Goal: Information Seeking & Learning: Find specific fact

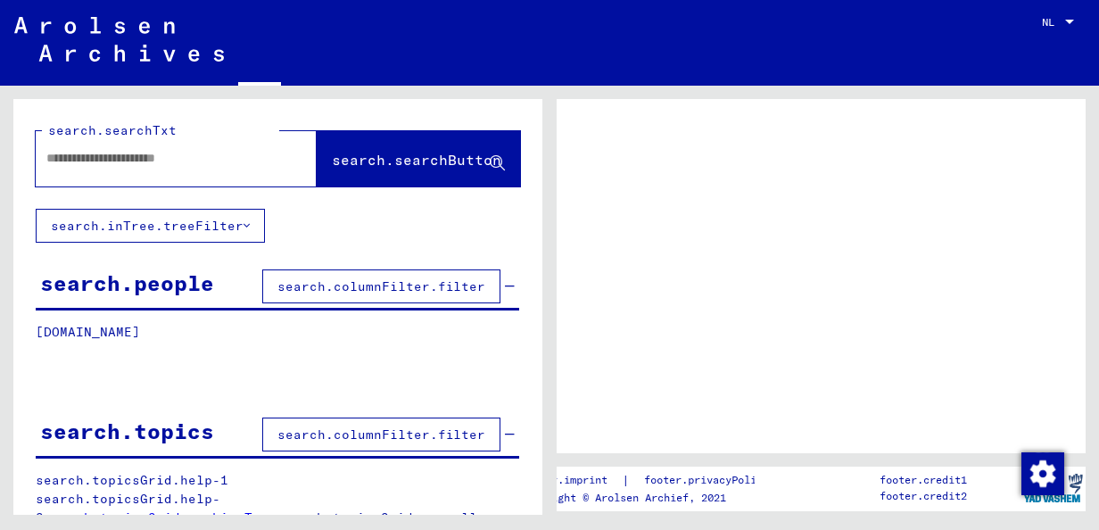
type input "**********"
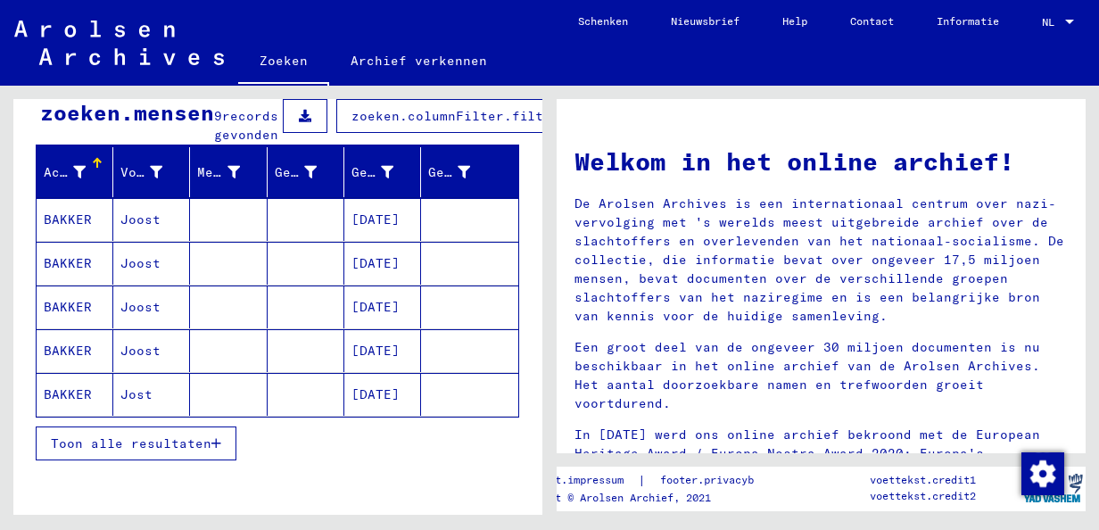
scroll to position [171, 0]
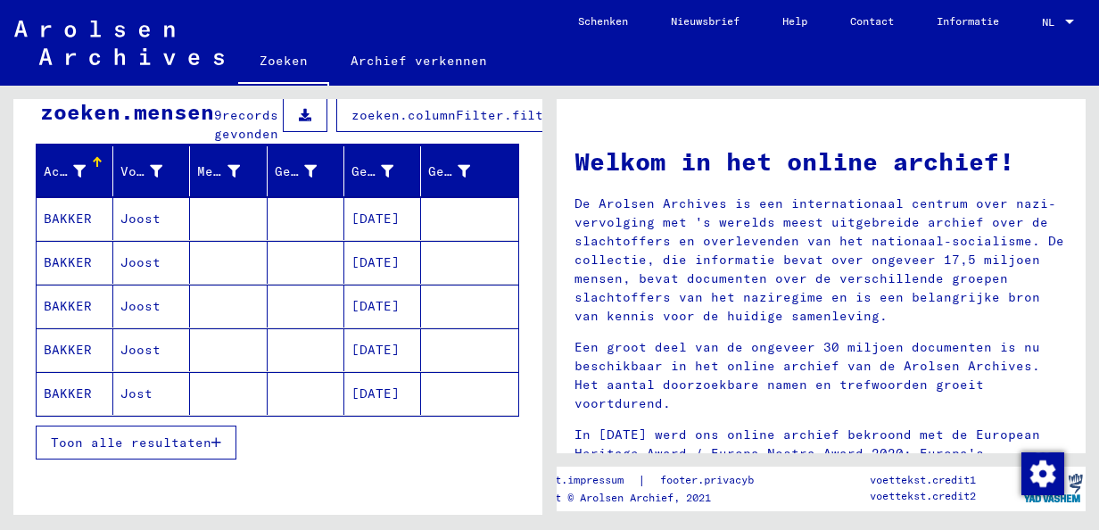
click at [178, 451] on span "Toon alle resultaten" at bounding box center [131, 443] width 161 height 16
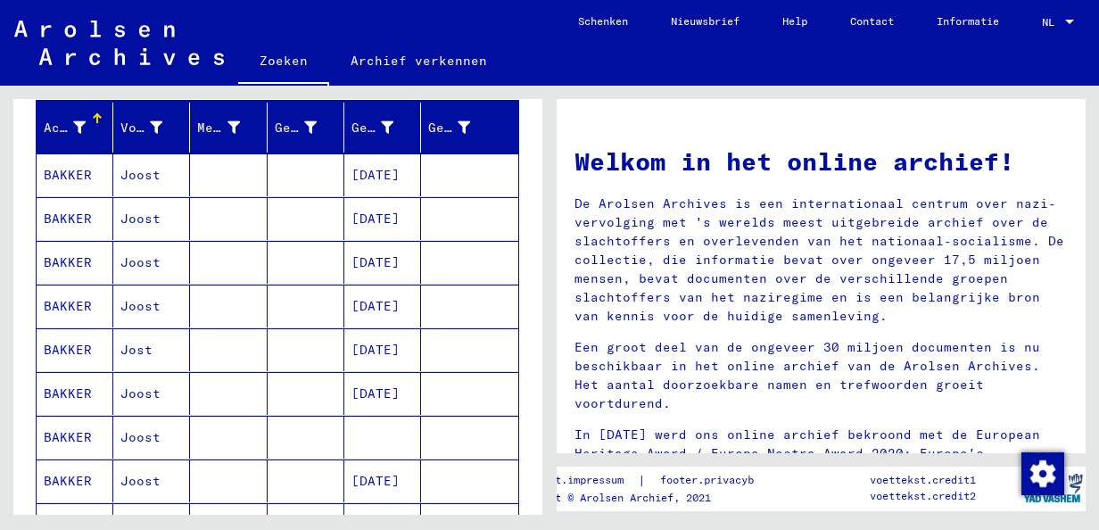
scroll to position [186, 0]
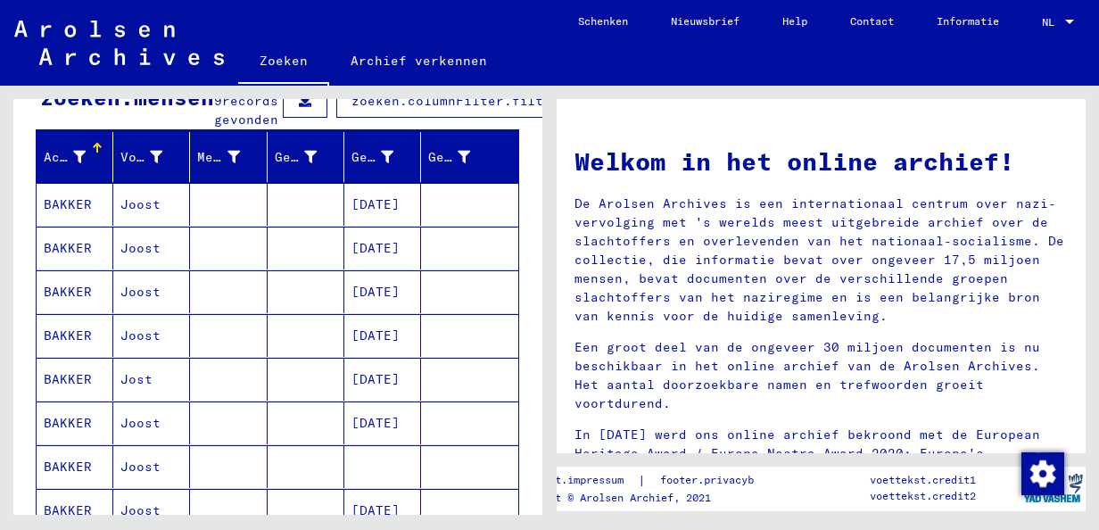
click at [391, 220] on mat-cell "[DATE]" at bounding box center [382, 204] width 77 height 43
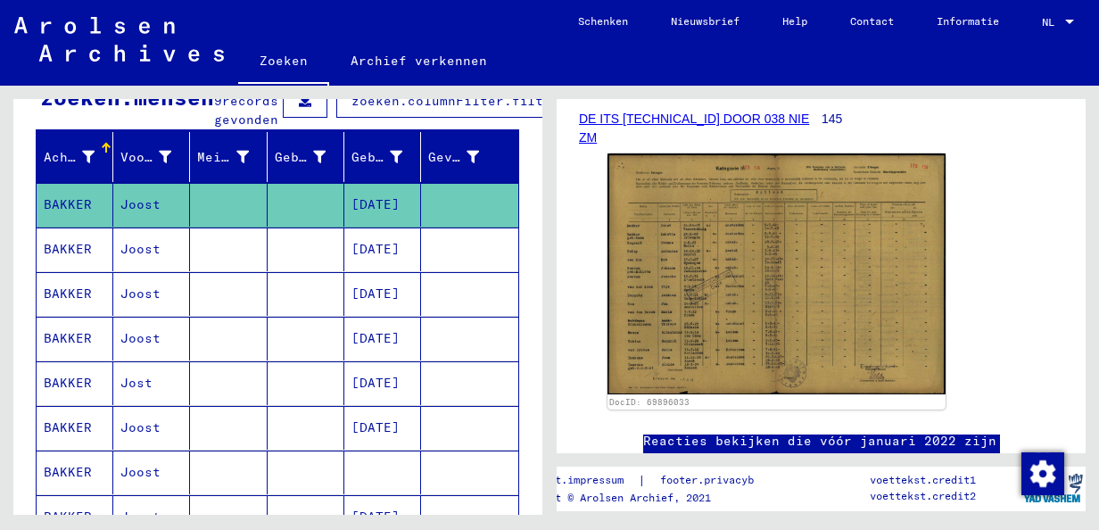
scroll to position [337, 0]
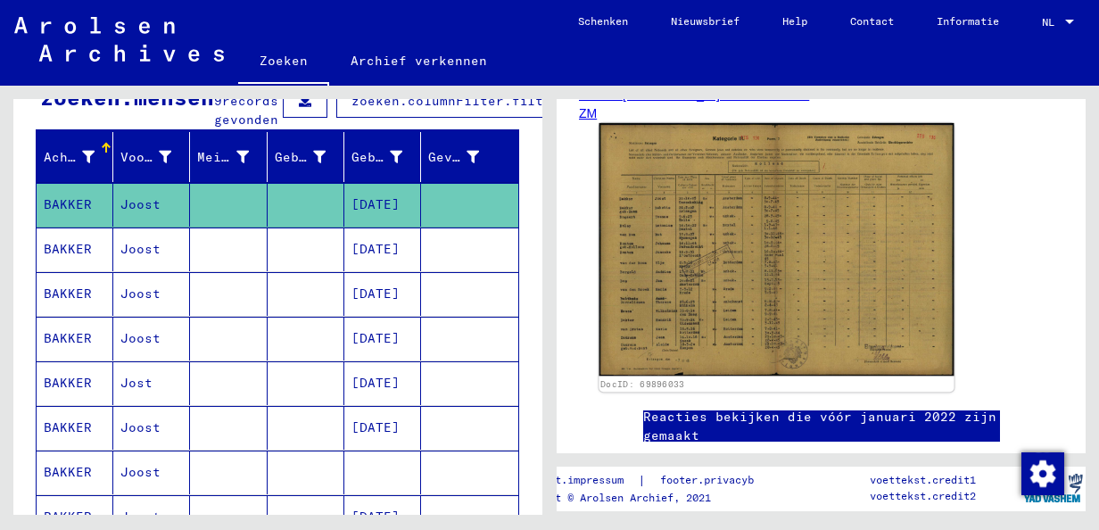
click at [728, 322] on img at bounding box center [777, 249] width 355 height 253
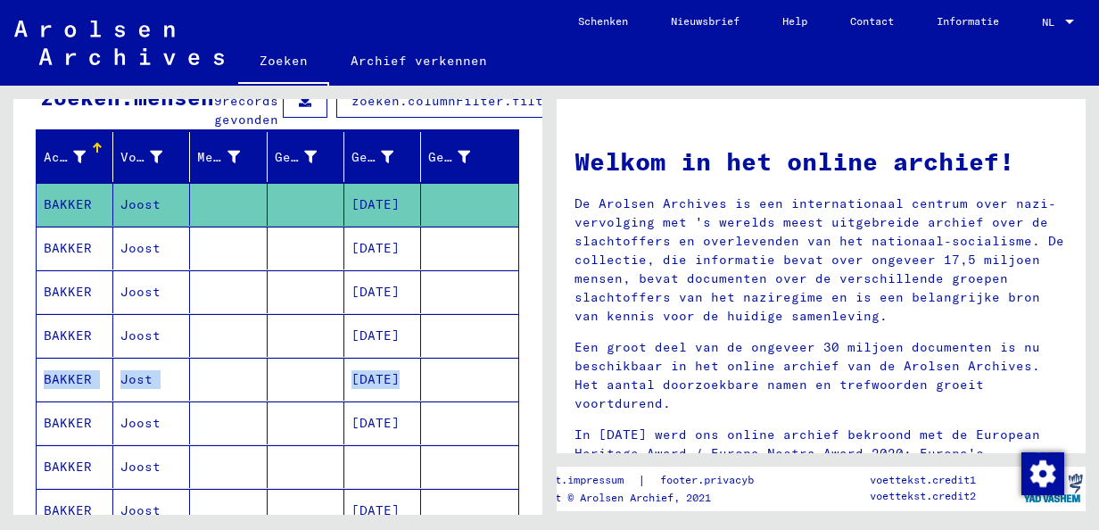
drag, startPoint x: 543, startPoint y: 348, endPoint x: 537, endPoint y: 409, distance: 60.9
click at [537, 409] on div "**********" at bounding box center [275, 300] width 550 height 429
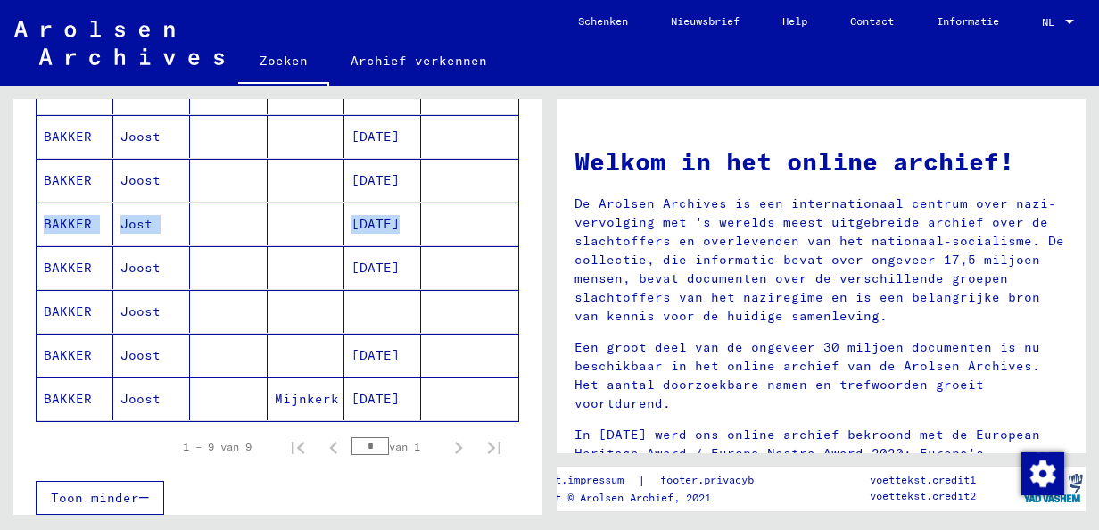
scroll to position [352, 0]
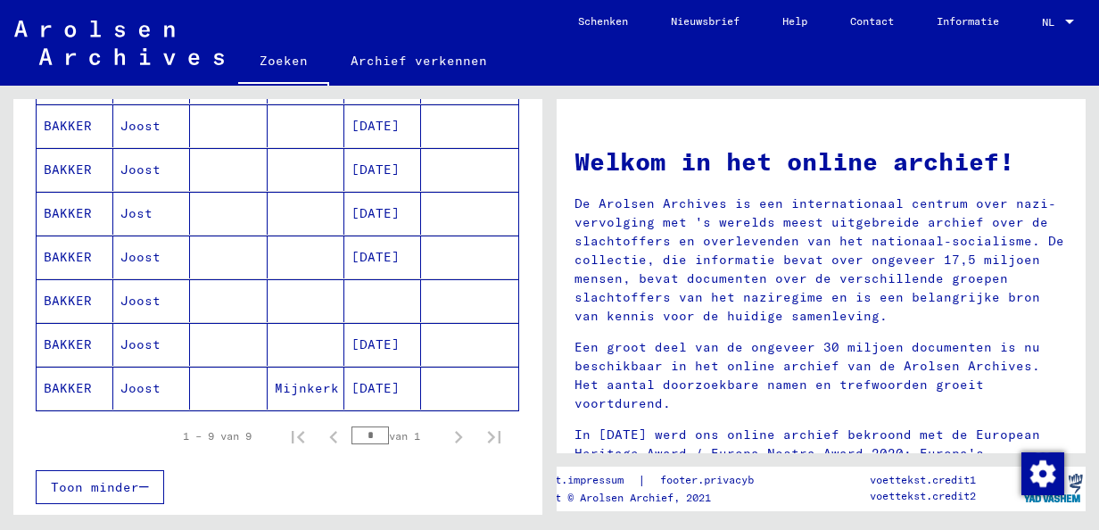
click at [54, 318] on mat-cell "BAKKER" at bounding box center [75, 300] width 77 height 43
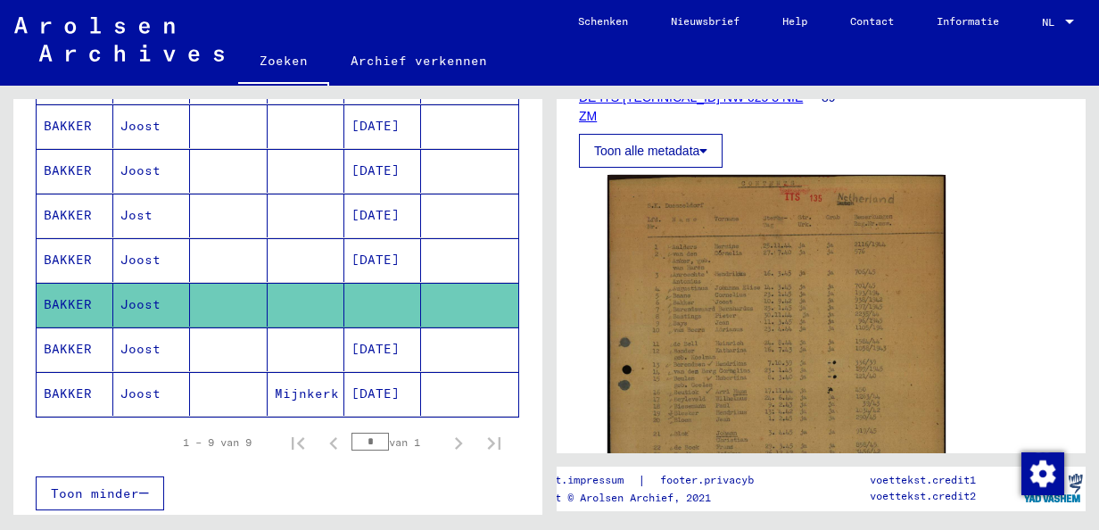
scroll to position [316, 0]
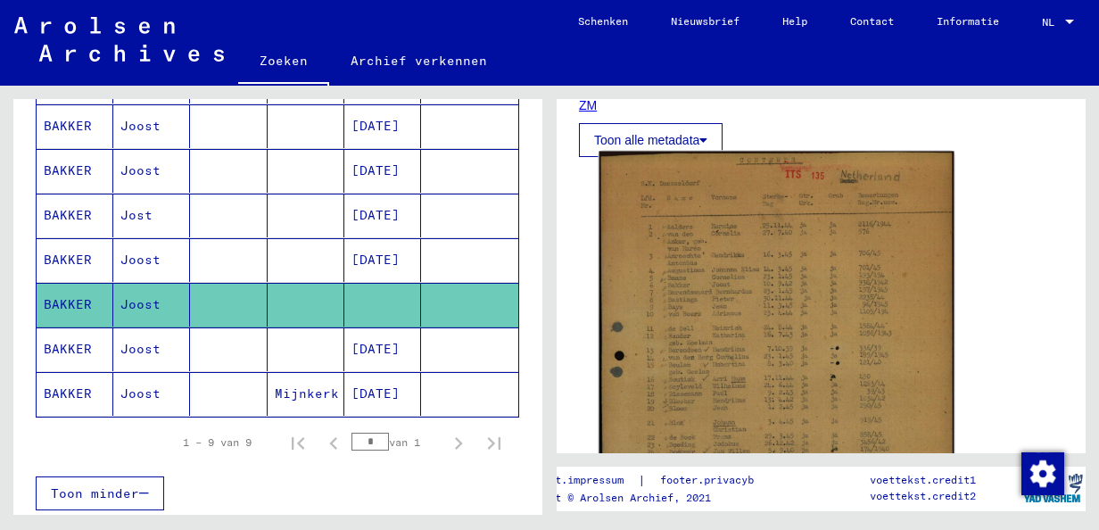
click at [809, 239] on img at bounding box center [777, 418] width 355 height 532
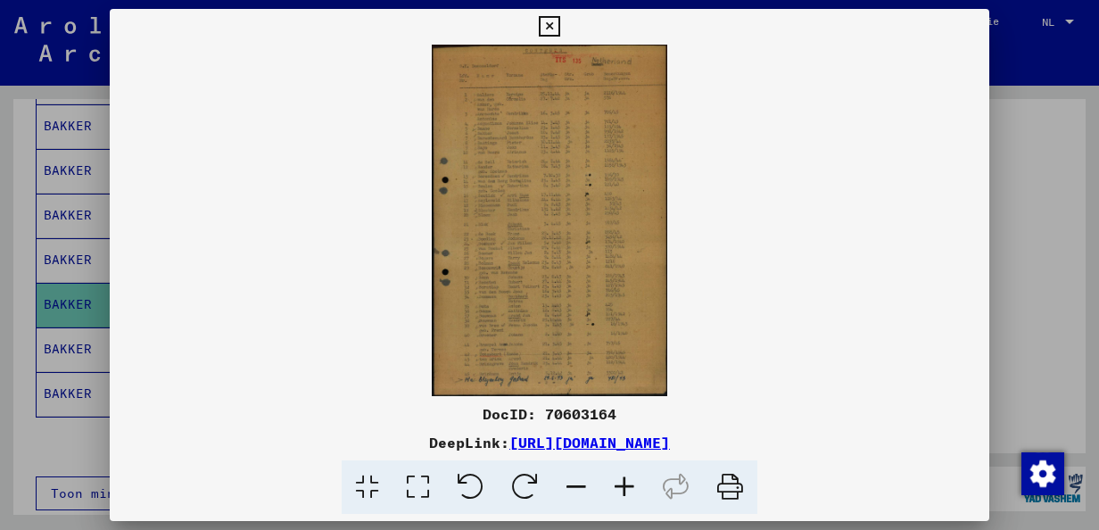
click at [411, 487] on icon at bounding box center [418, 487] width 51 height 54
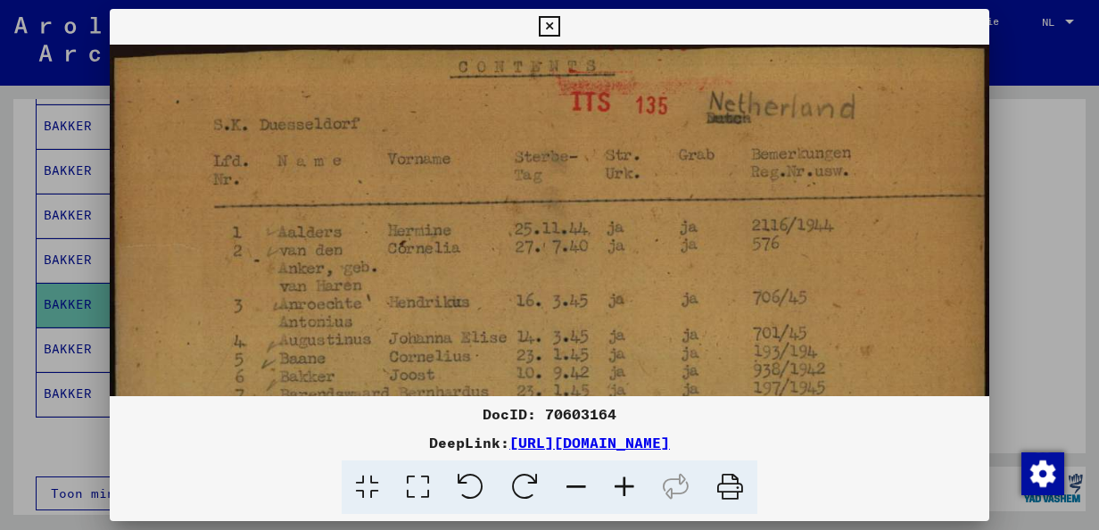
click at [411, 487] on icon at bounding box center [418, 487] width 51 height 54
click at [551, 18] on icon at bounding box center [549, 26] width 21 height 21
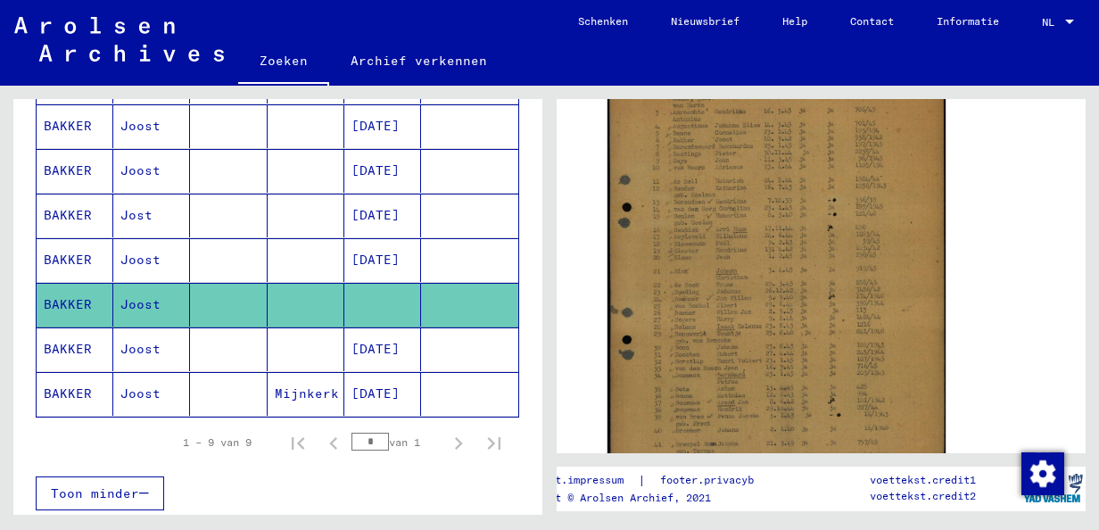
scroll to position [474, 0]
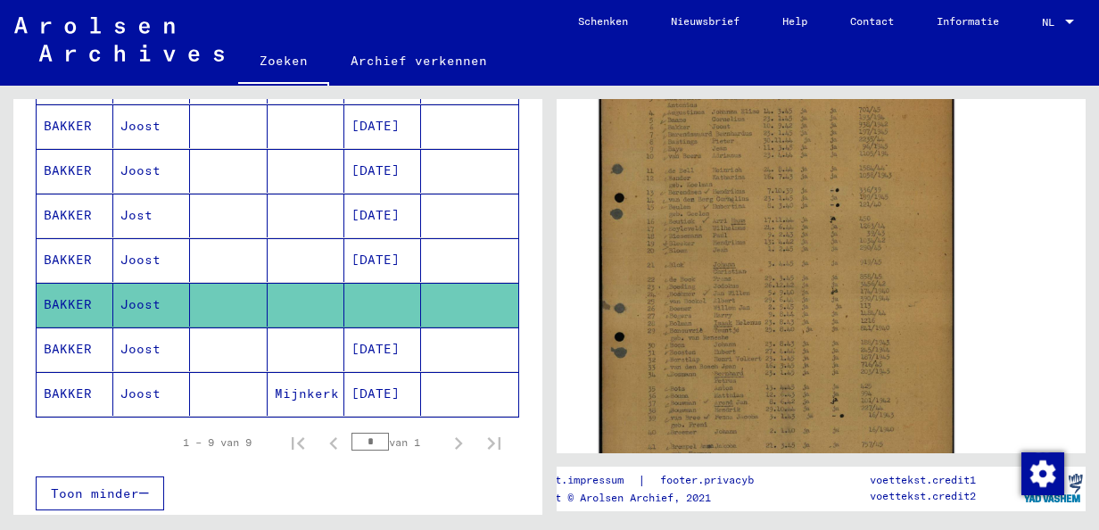
click at [839, 287] on img at bounding box center [777, 260] width 355 height 532
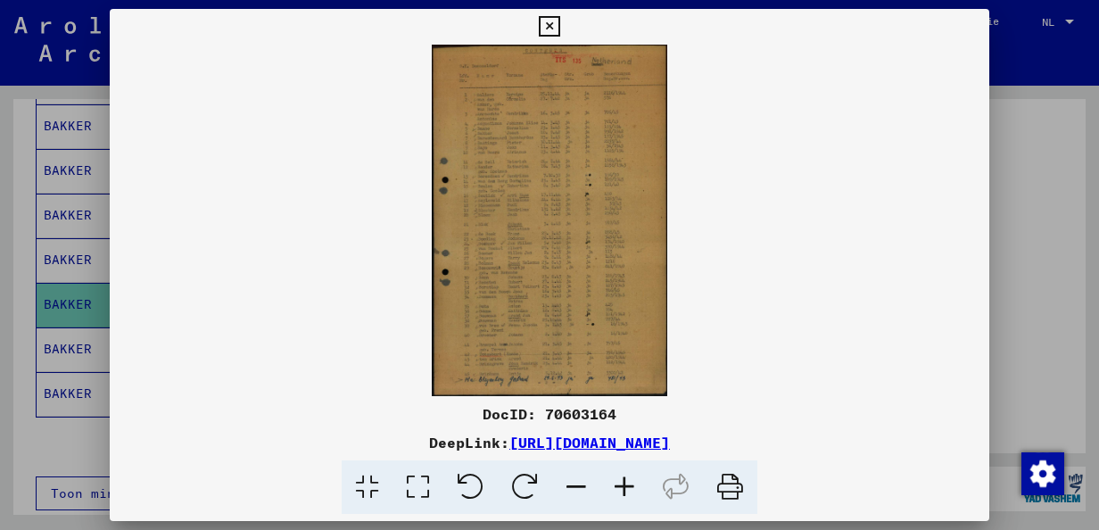
click at [377, 484] on icon at bounding box center [367, 487] width 51 height 54
click at [416, 484] on icon at bounding box center [418, 487] width 51 height 54
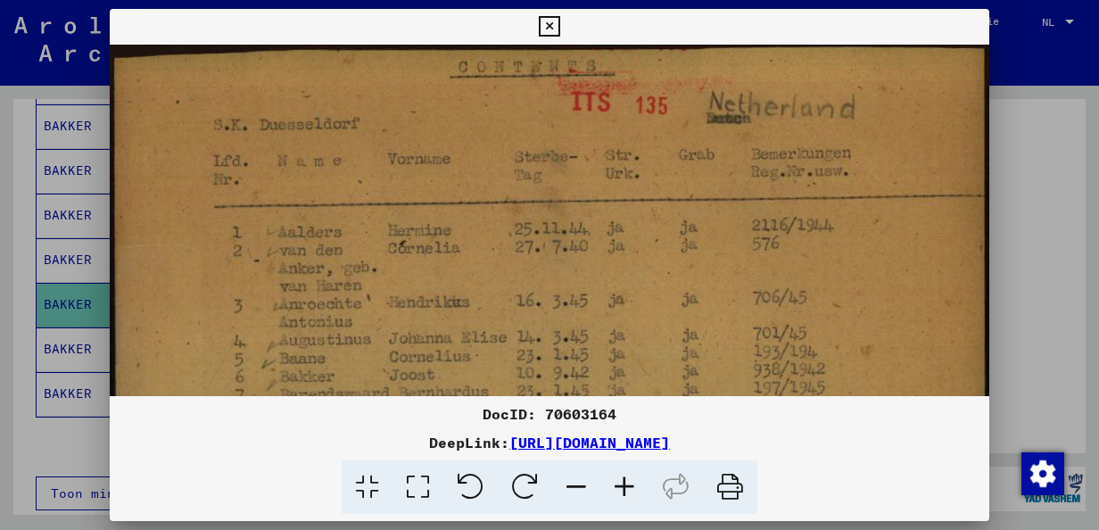
click at [548, 23] on icon at bounding box center [549, 26] width 21 height 21
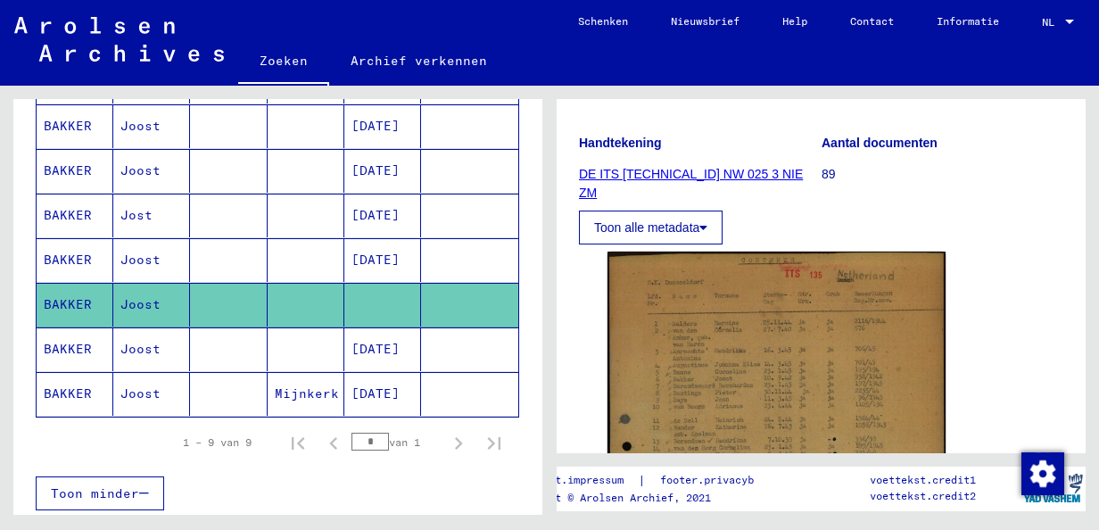
scroll to position [0, 0]
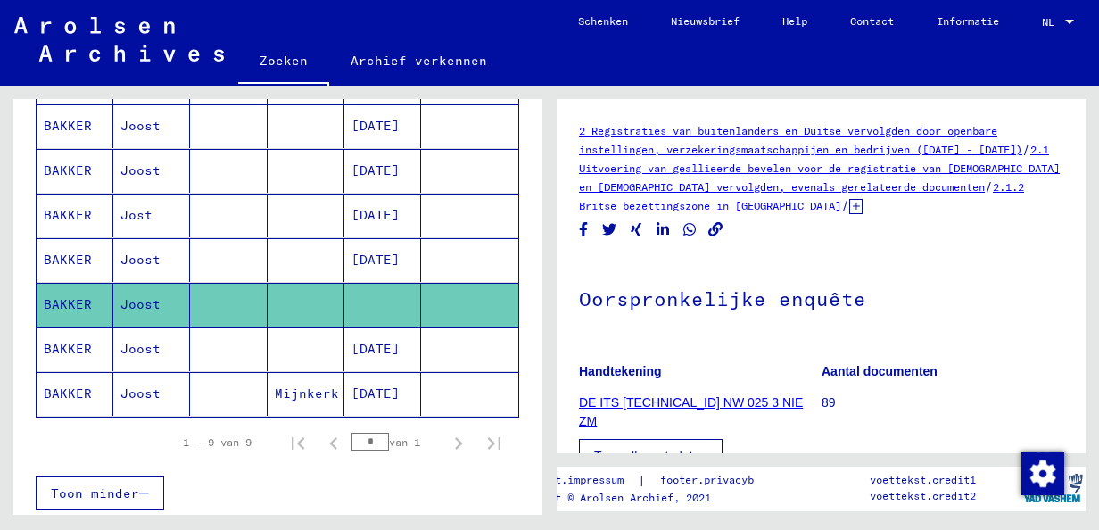
click at [863, 211] on icon at bounding box center [856, 206] width 13 height 15
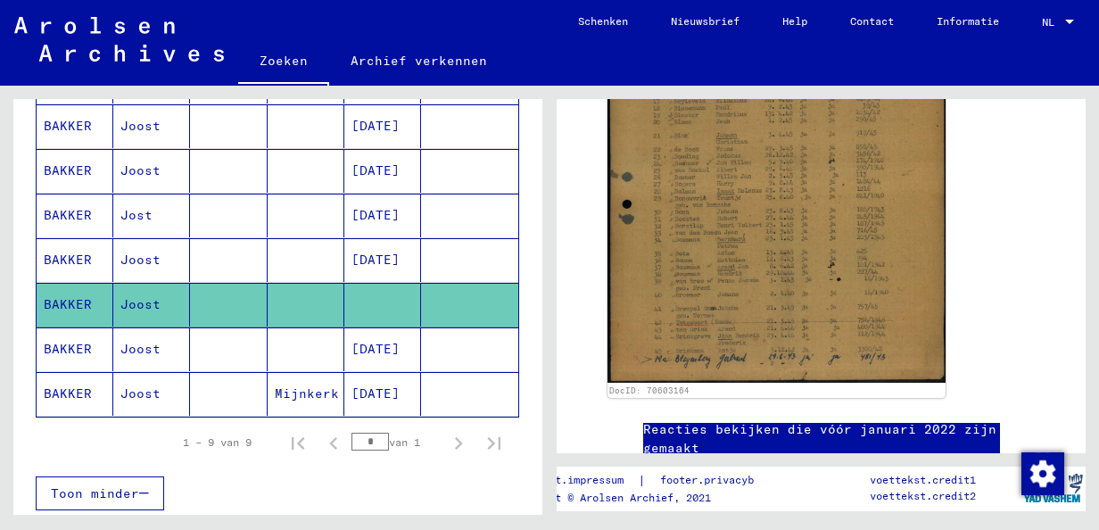
scroll to position [736, 0]
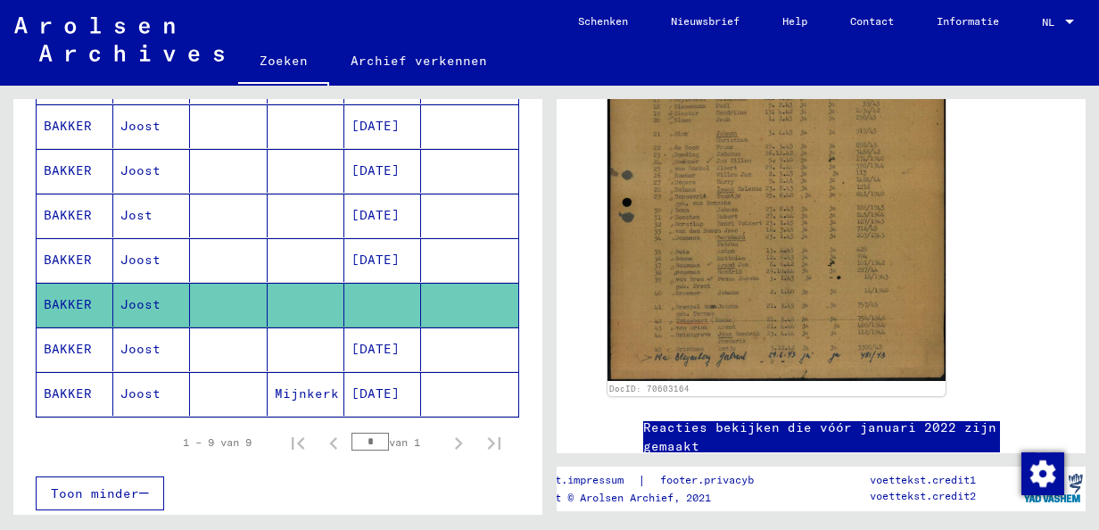
click at [369, 371] on mat-cell "[DATE]" at bounding box center [382, 350] width 77 height 44
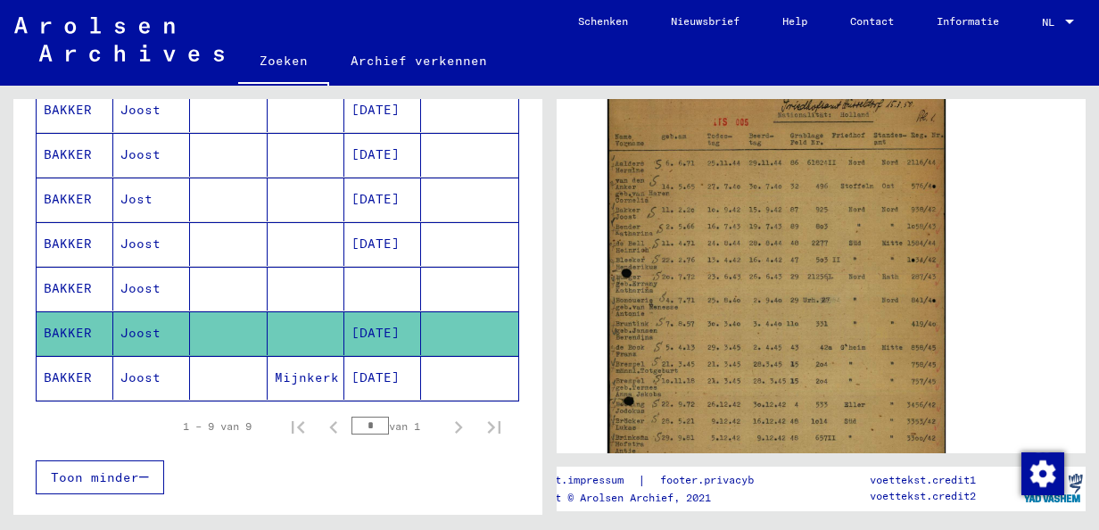
scroll to position [378, 0]
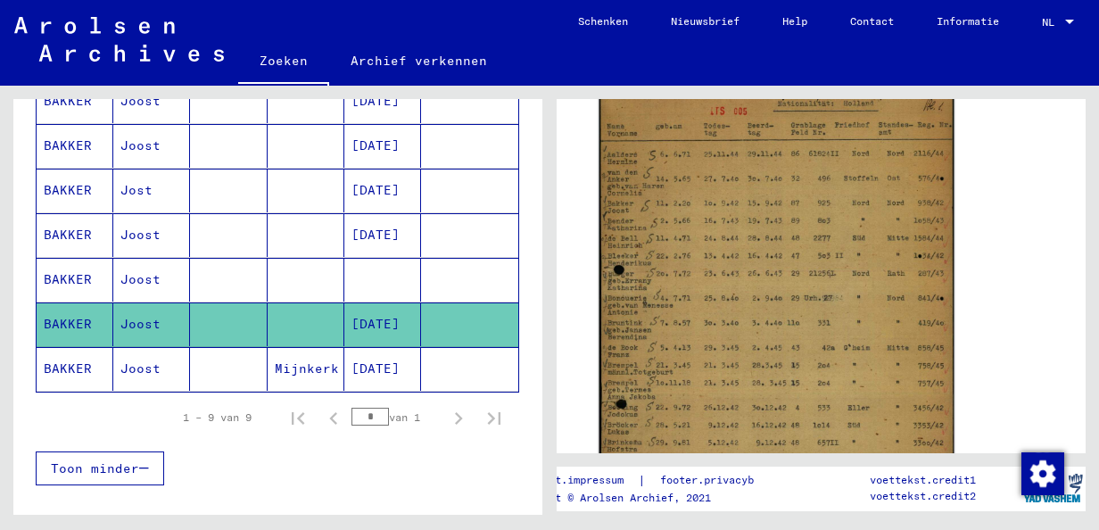
click at [699, 350] on img at bounding box center [777, 334] width 355 height 508
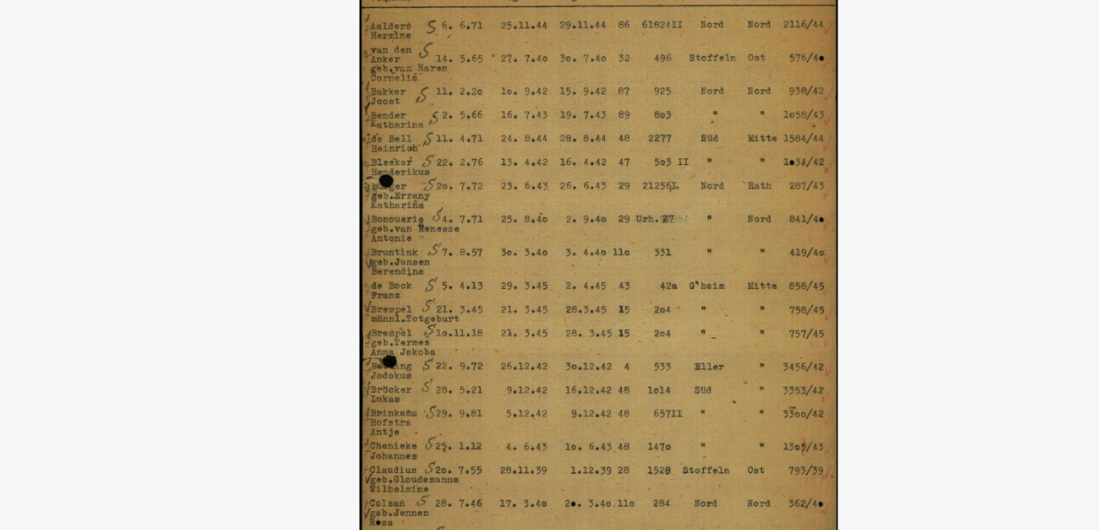
drag, startPoint x: 502, startPoint y: 156, endPoint x: 503, endPoint y: 220, distance: 63.4
click at [503, 220] on img at bounding box center [550, 221] width 880 height 352
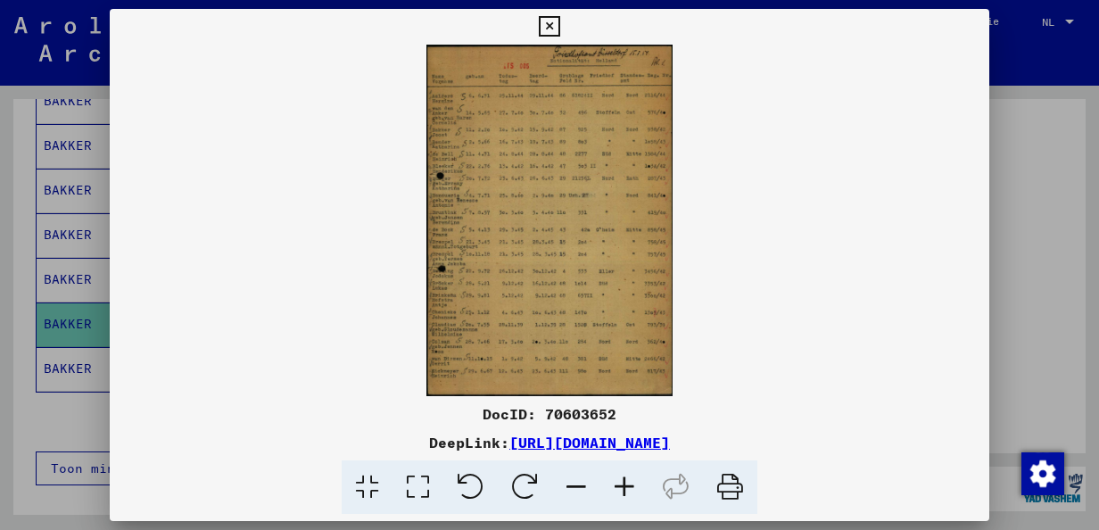
scroll to position [0, 0]
drag, startPoint x: 525, startPoint y: 245, endPoint x: 414, endPoint y: 489, distance: 267.6
click at [414, 489] on icon at bounding box center [418, 487] width 51 height 54
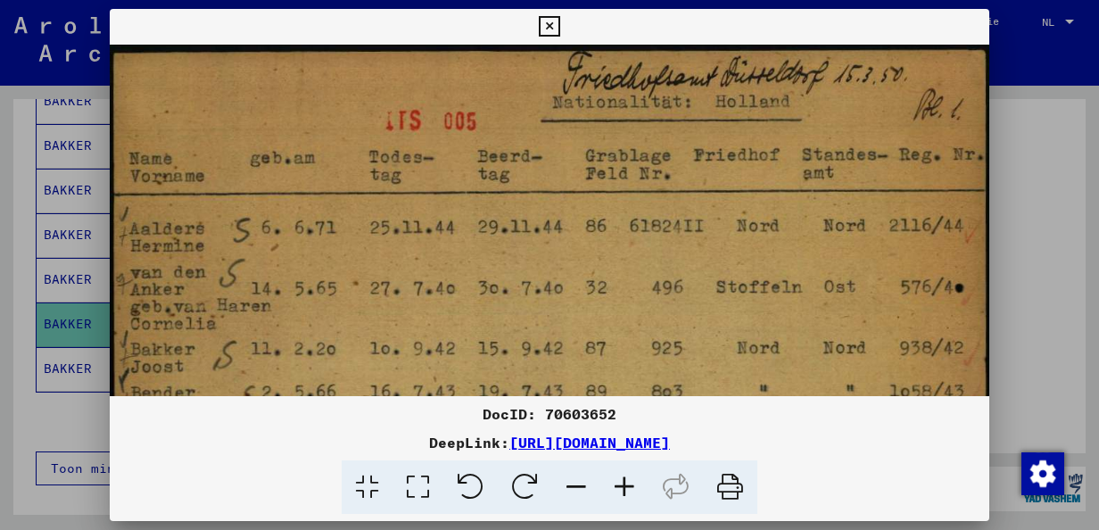
click at [1062, 103] on div at bounding box center [549, 265] width 1099 height 530
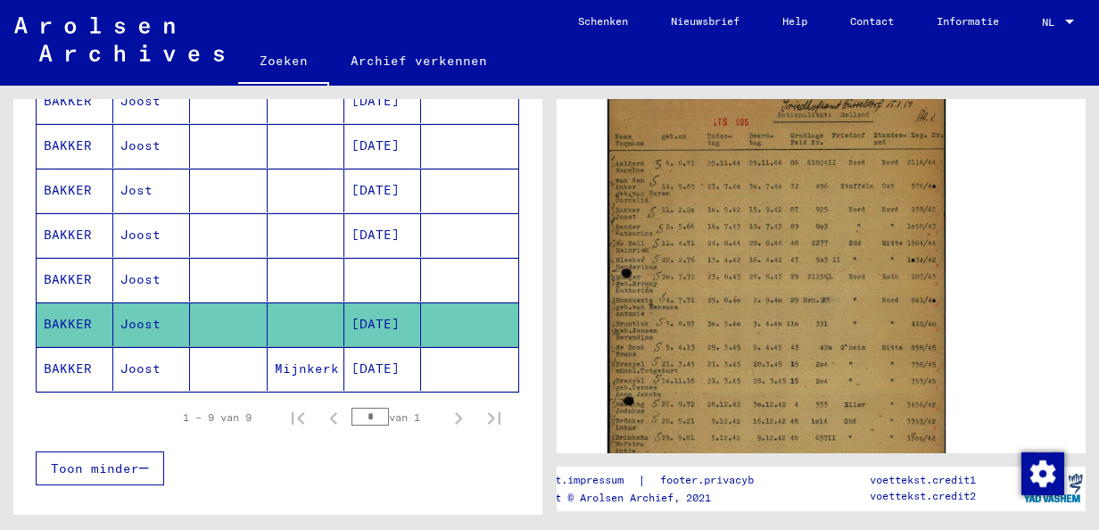
click at [306, 391] on mat-cell "Mijnkerk" at bounding box center [306, 369] width 77 height 44
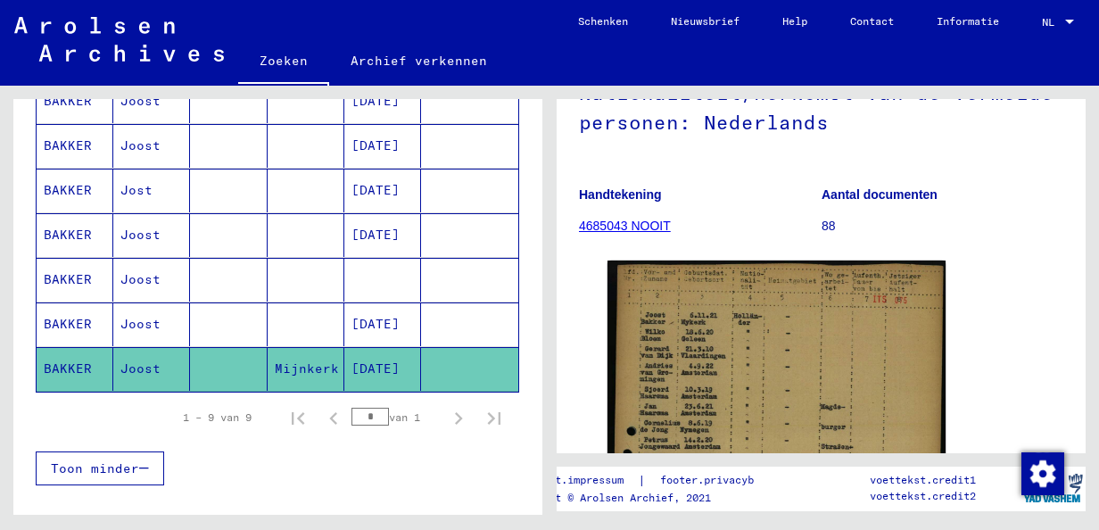
scroll to position [214, 0]
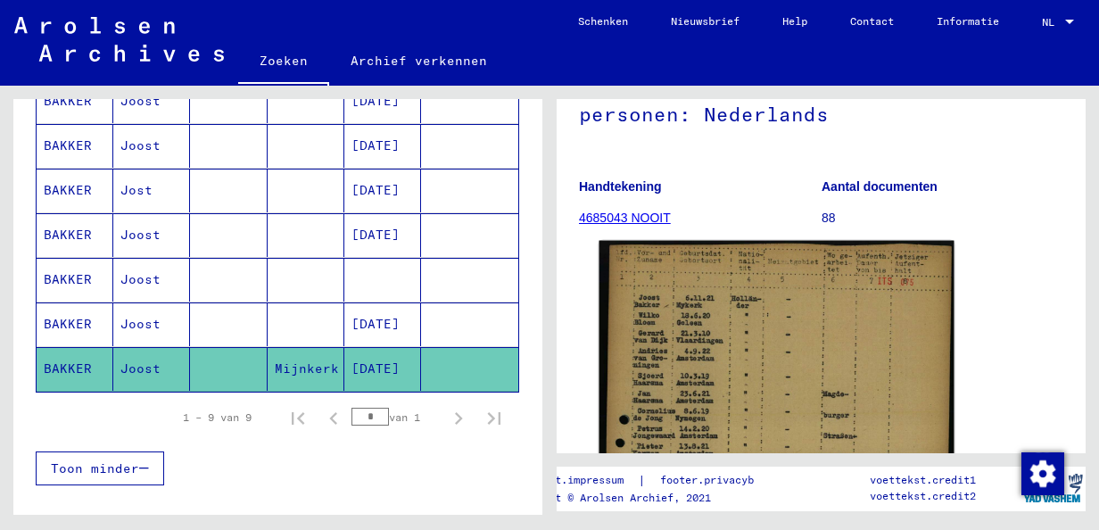
click at [659, 379] on img at bounding box center [777, 486] width 355 height 490
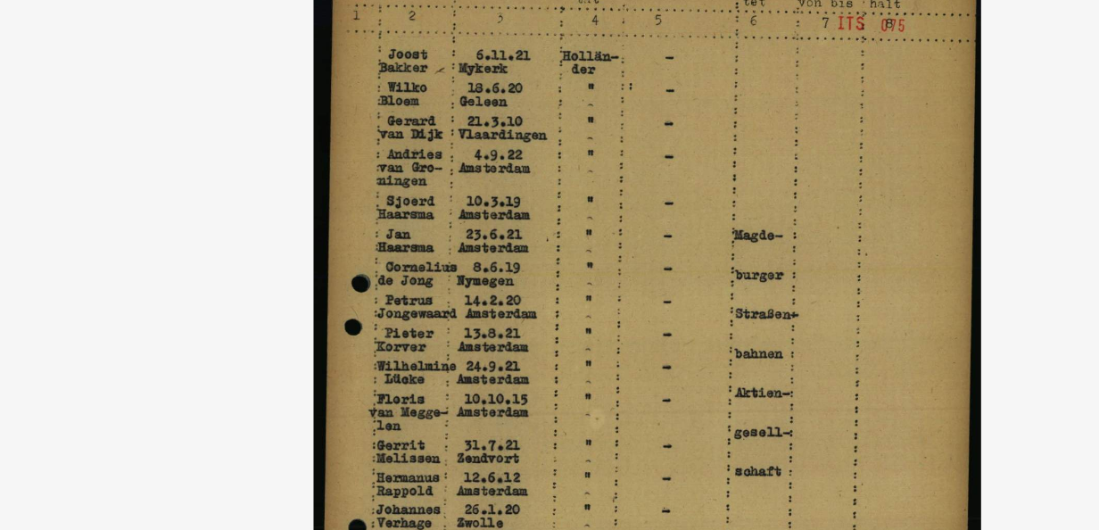
click at [705, 88] on img at bounding box center [550, 221] width 880 height 352
